Goal: Information Seeking & Learning: Check status

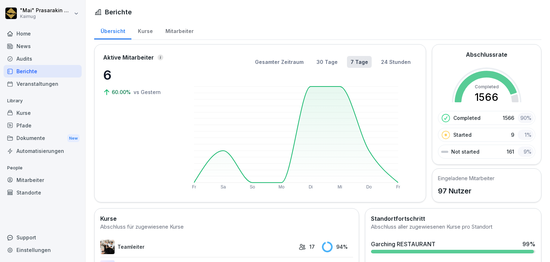
scroll to position [205, 0]
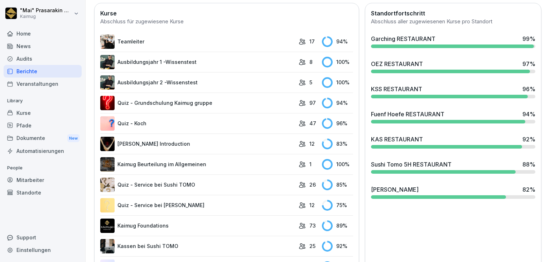
click at [474, 186] on div "[PERSON_NAME] 82 %" at bounding box center [453, 189] width 164 height 9
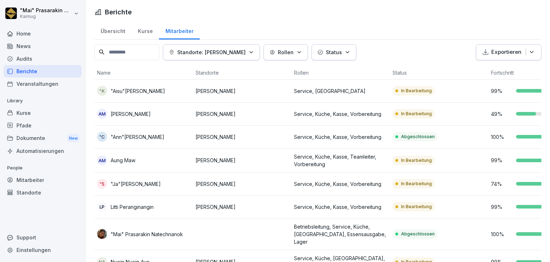
click at [114, 32] on div "Übersicht" at bounding box center [112, 30] width 37 height 18
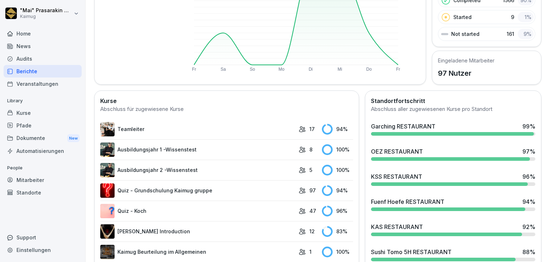
scroll to position [118, 0]
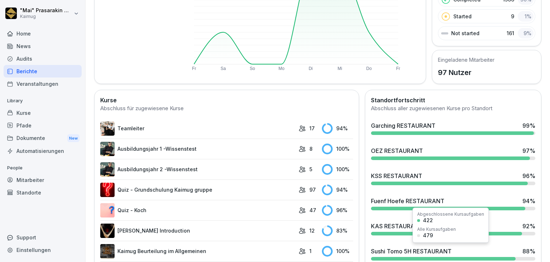
click at [407, 246] on div "Sushi Tomo 5H RESTAURANT" at bounding box center [411, 250] width 81 height 9
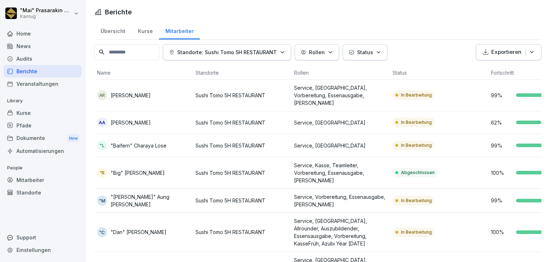
click at [117, 32] on div "Übersicht" at bounding box center [112, 30] width 37 height 18
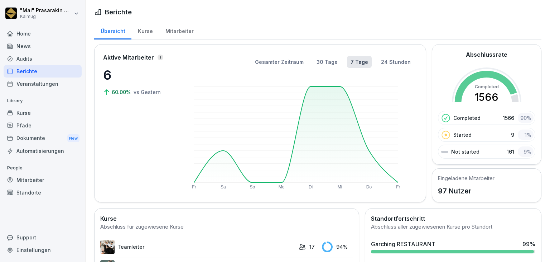
scroll to position [106, 0]
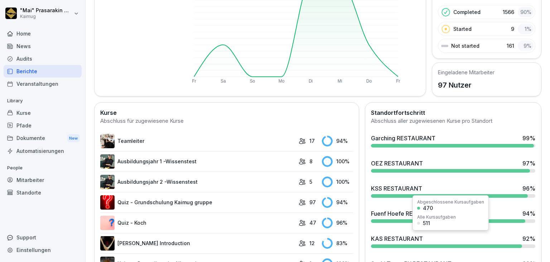
click at [400, 234] on div "KAS RESTAURANT" at bounding box center [397, 238] width 52 height 9
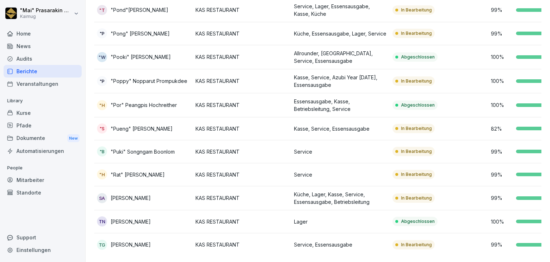
scroll to position [382, 0]
